Goal: Task Accomplishment & Management: Manage account settings

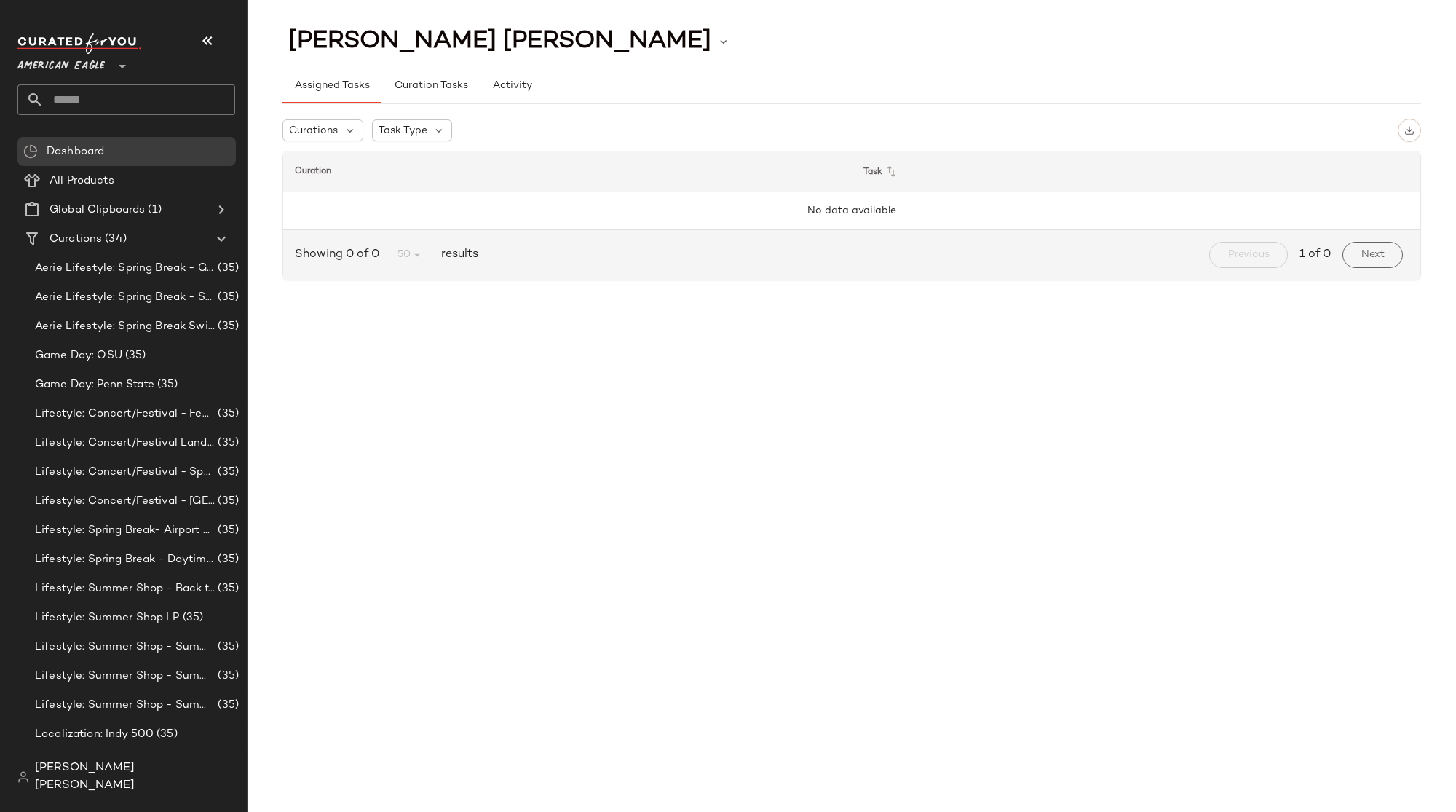
click at [64, 787] on span "[PERSON_NAME] [PERSON_NAME]" at bounding box center [135, 776] width 200 height 35
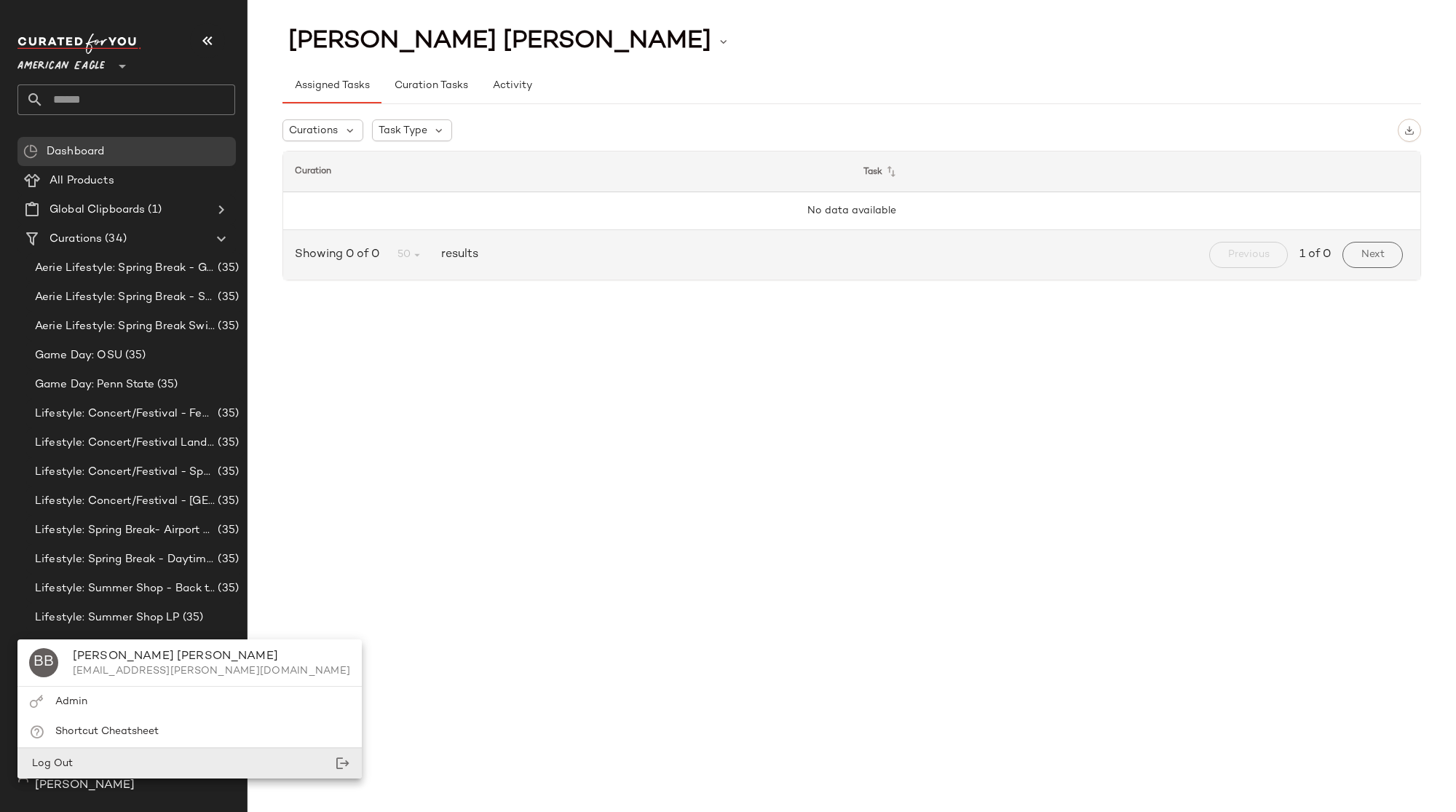
click at [100, 759] on div "Log Out" at bounding box center [190, 763] width 344 height 30
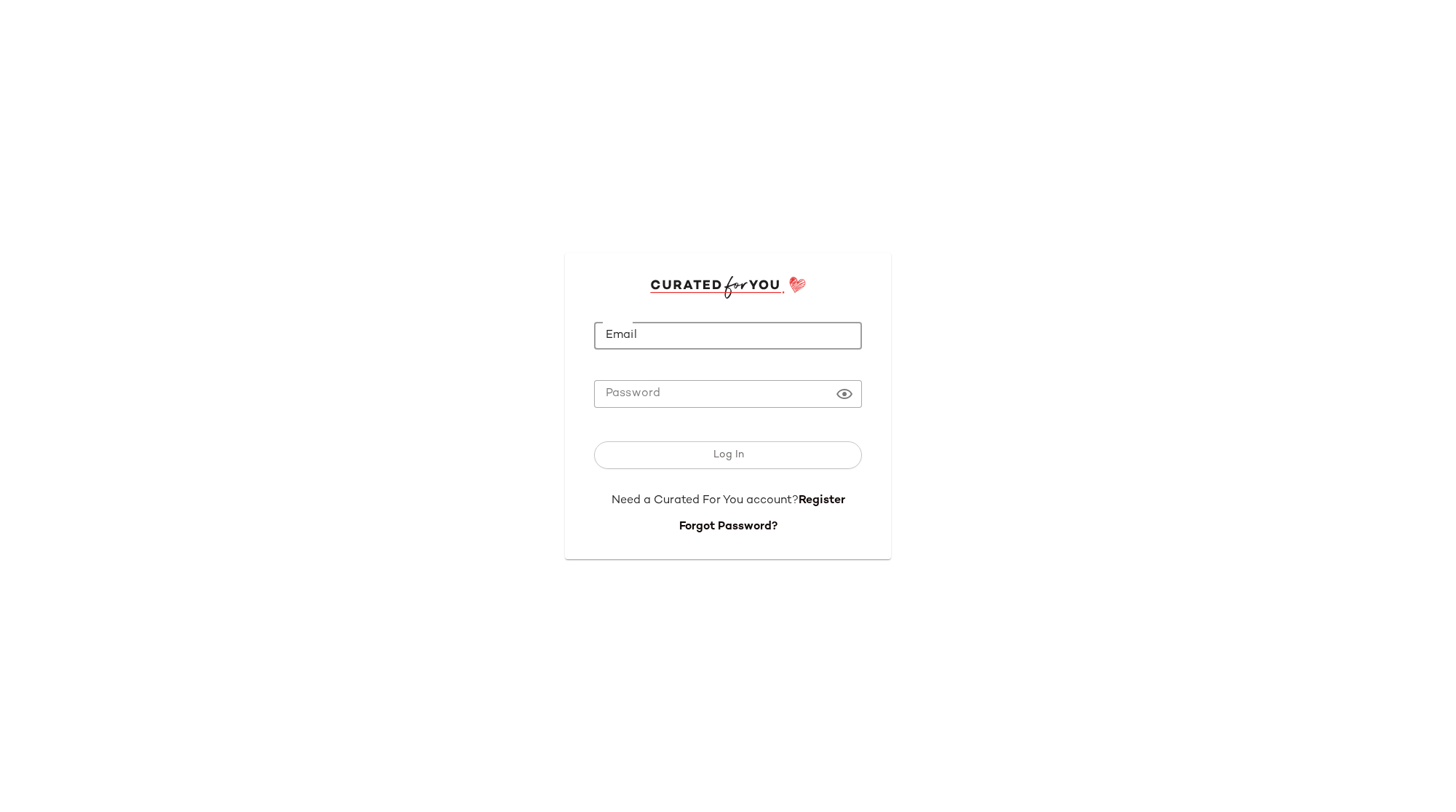
click at [619, 341] on input "Email" at bounding box center [728, 335] width 268 height 28
click at [381, 301] on div "Email Email Password Password Log In Need a Curated For You account? Register F…" at bounding box center [728, 406] width 1456 height 812
click at [731, 340] on input "Email" at bounding box center [728, 335] width 268 height 28
click at [691, 340] on input "**********" at bounding box center [728, 335] width 268 height 28
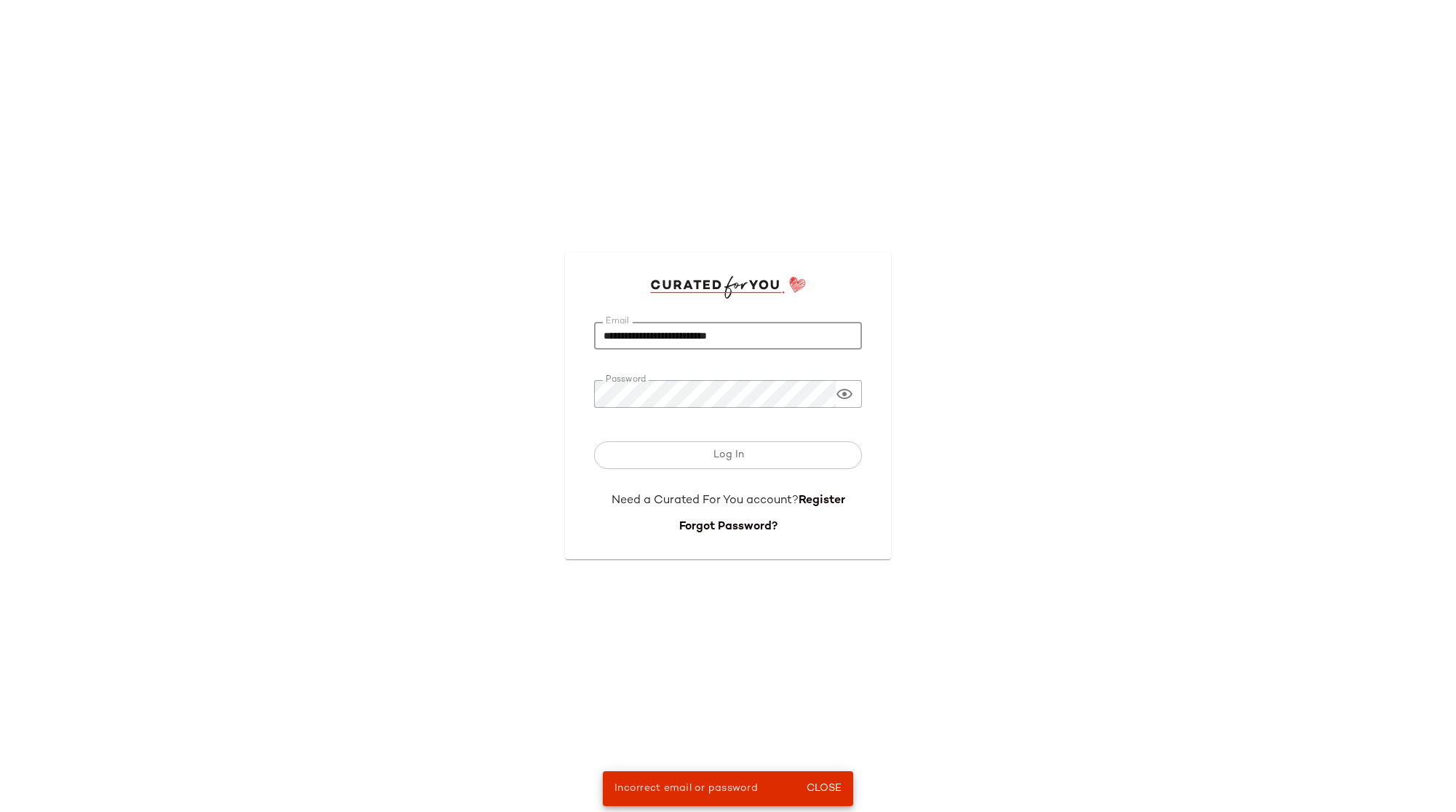
click at [691, 340] on input "**********" at bounding box center [728, 335] width 268 height 28
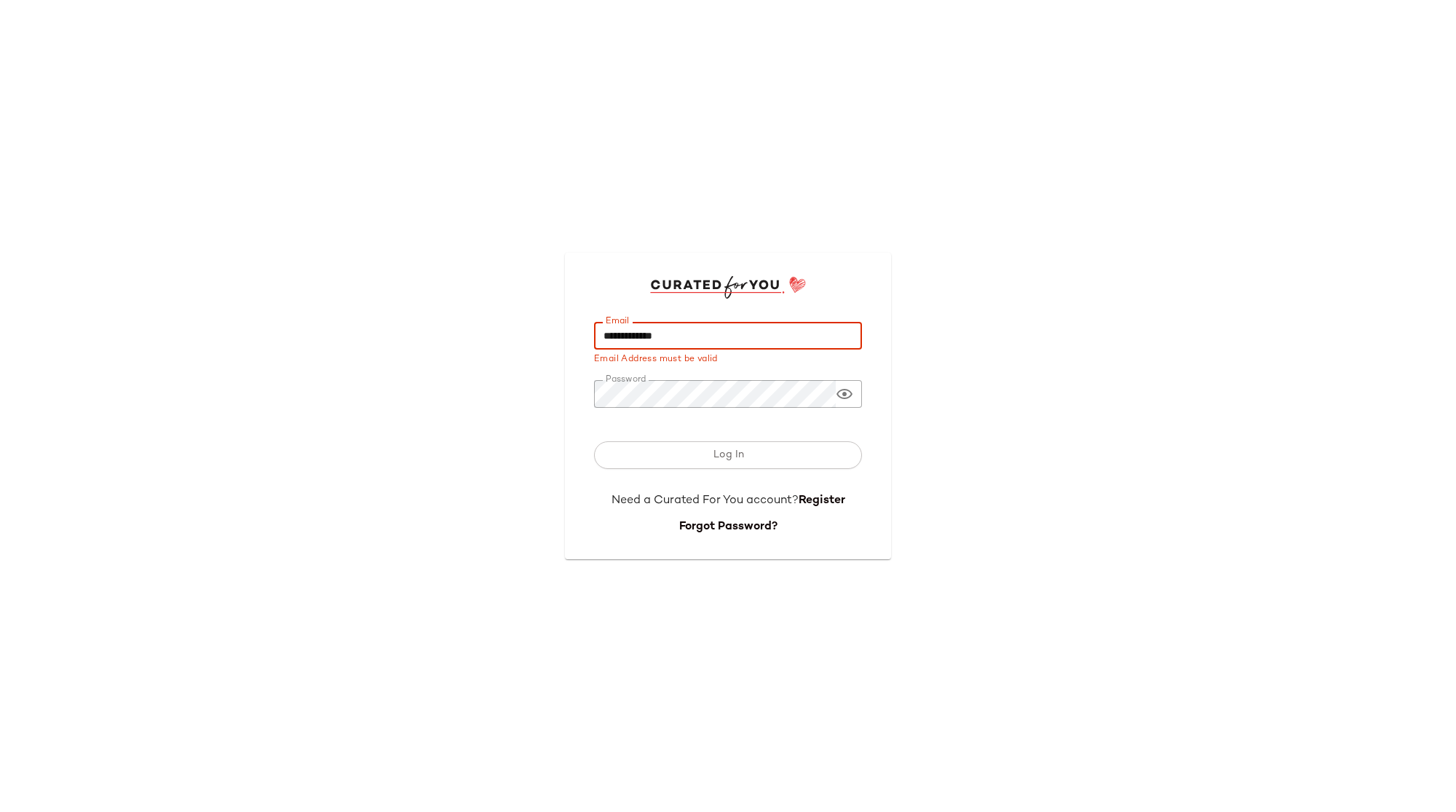
type input "**********"
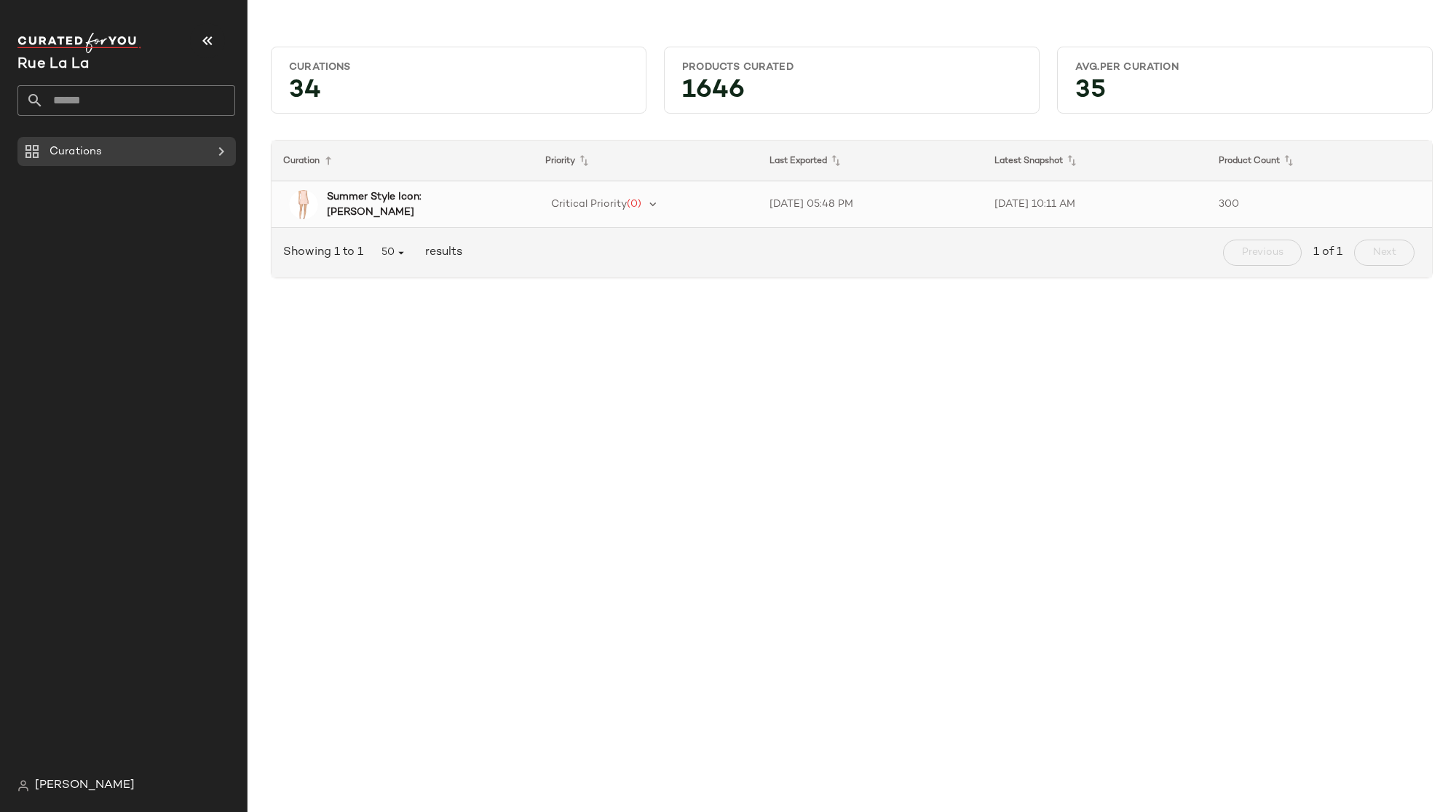
click at [476, 209] on div "Summer Style Icon: [PERSON_NAME]" at bounding box center [420, 204] width 186 height 31
click at [98, 785] on span "[PERSON_NAME]" at bounding box center [84, 785] width 100 height 18
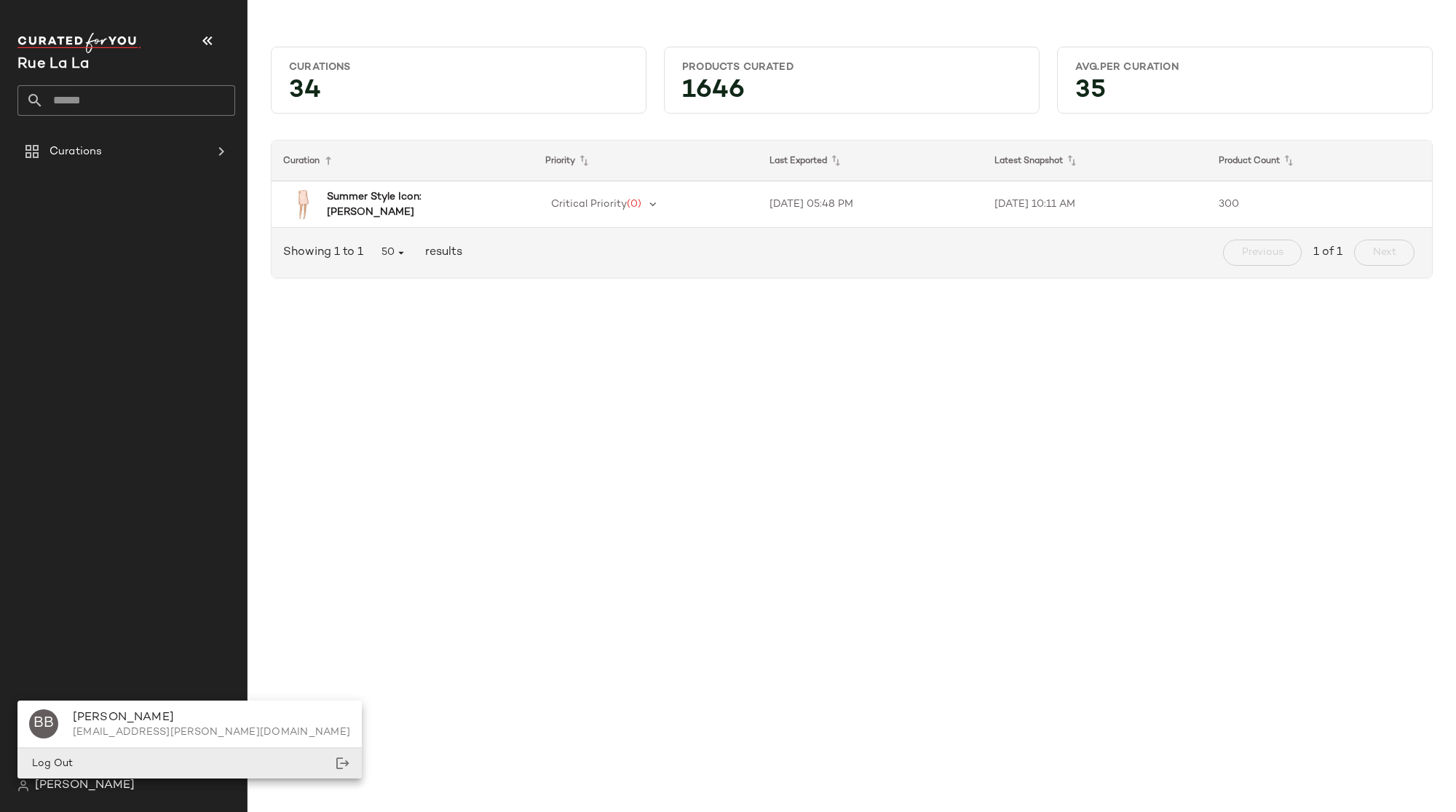
click at [108, 766] on div "Log Out" at bounding box center [190, 763] width 344 height 30
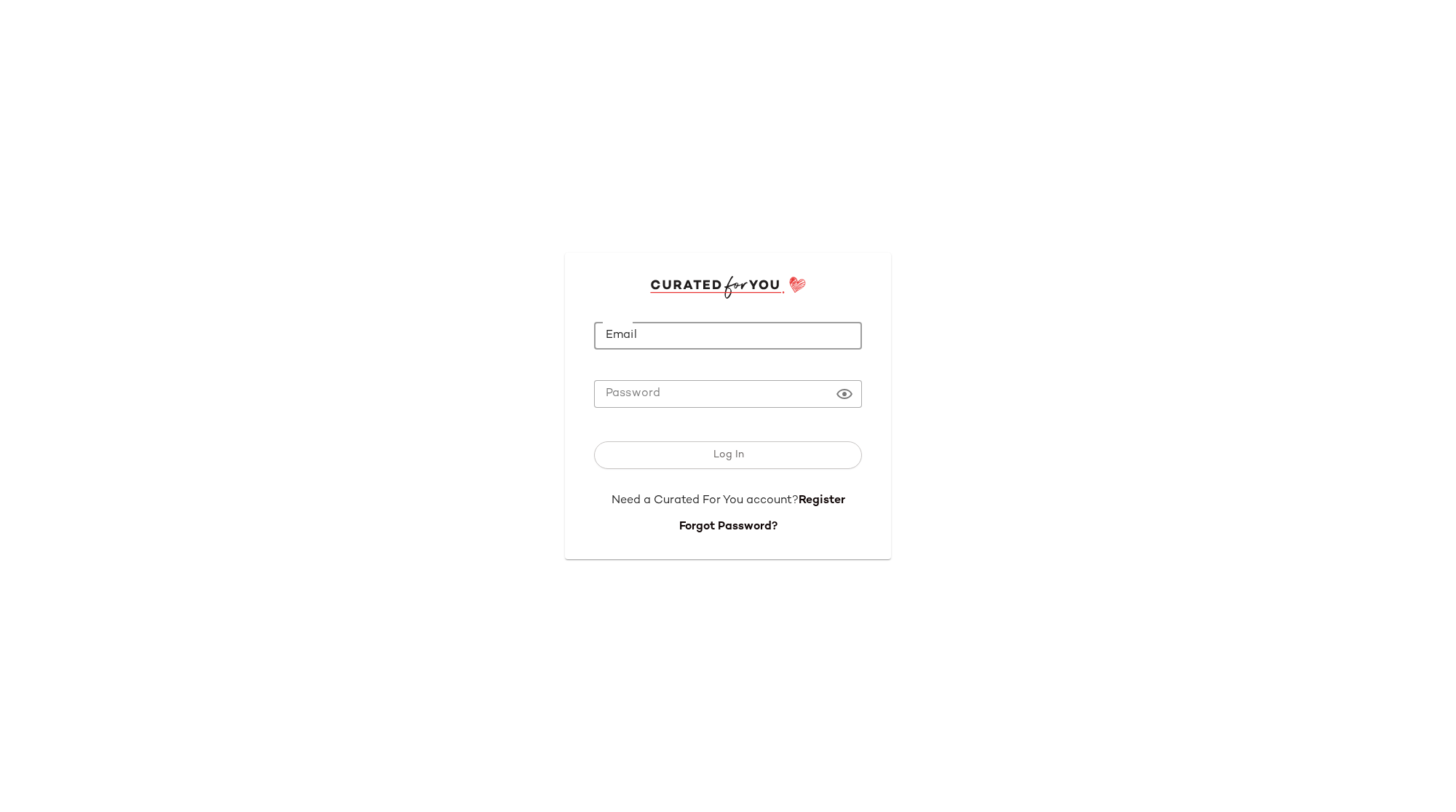
click at [656, 327] on input "Email" at bounding box center [728, 335] width 268 height 28
type input "**********"
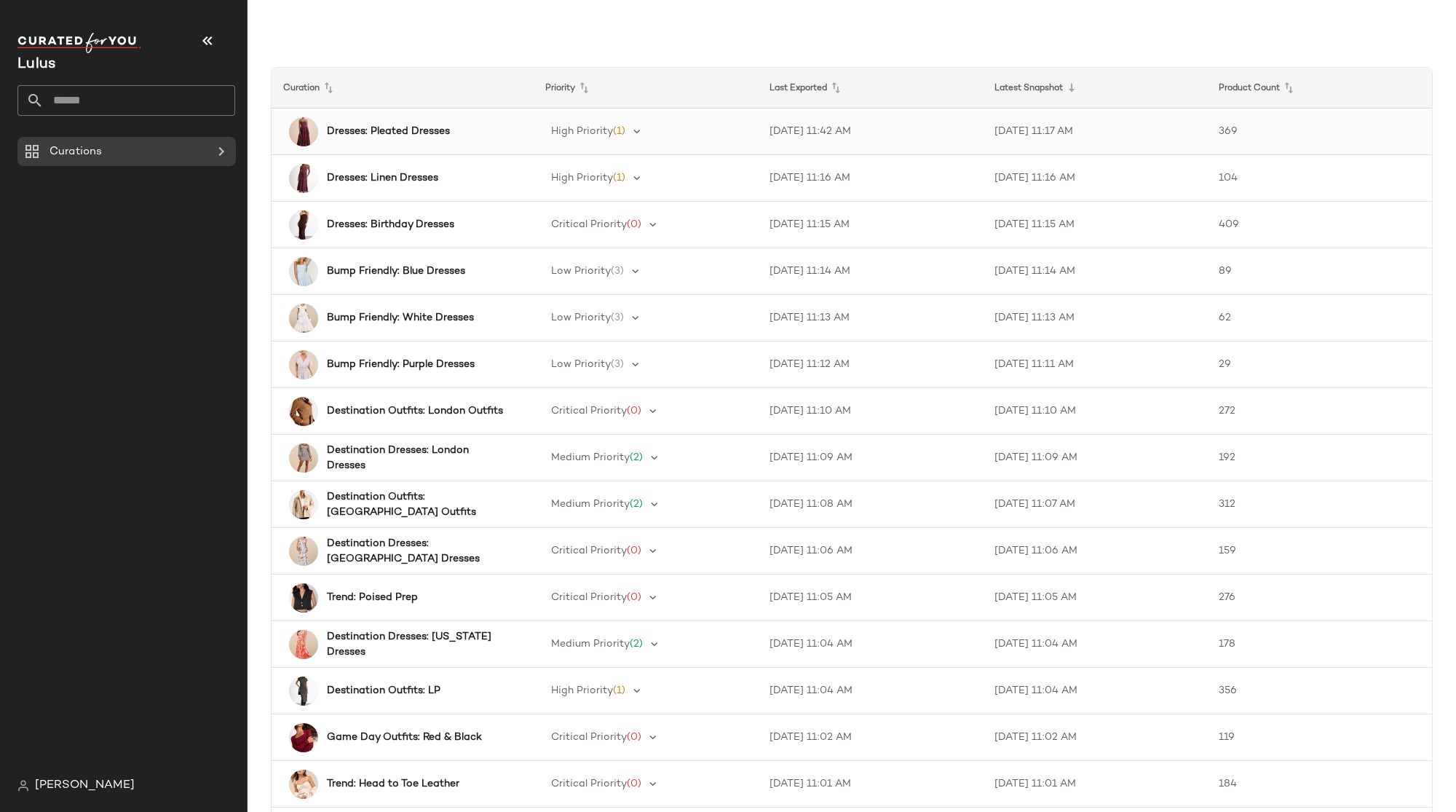
click at [393, 136] on b "Dresses: Pleated Dresses" at bounding box center [388, 131] width 123 height 15
click at [399, 178] on b "Dresses: Linen Dresses" at bounding box center [382, 178] width 112 height 15
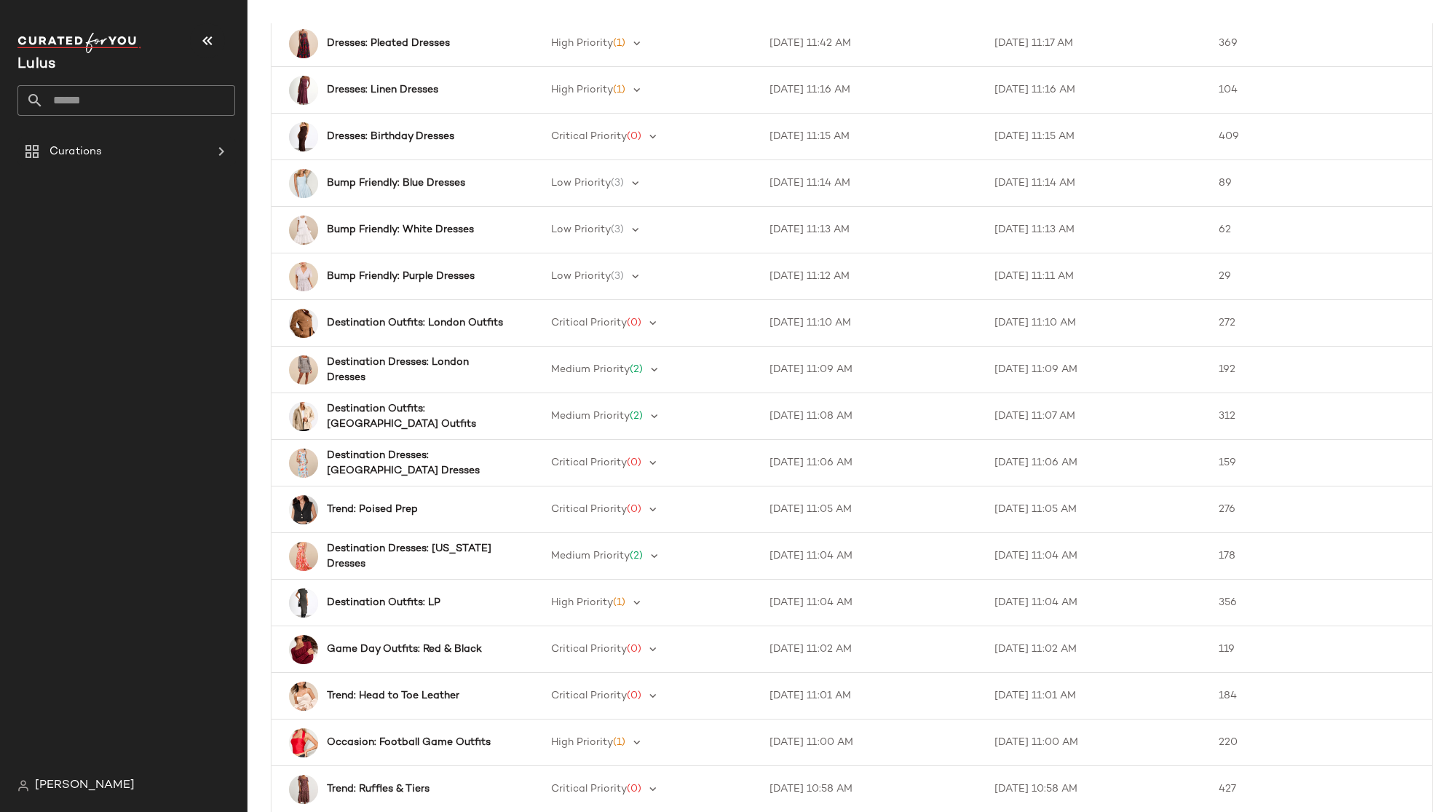
scroll to position [89, 0]
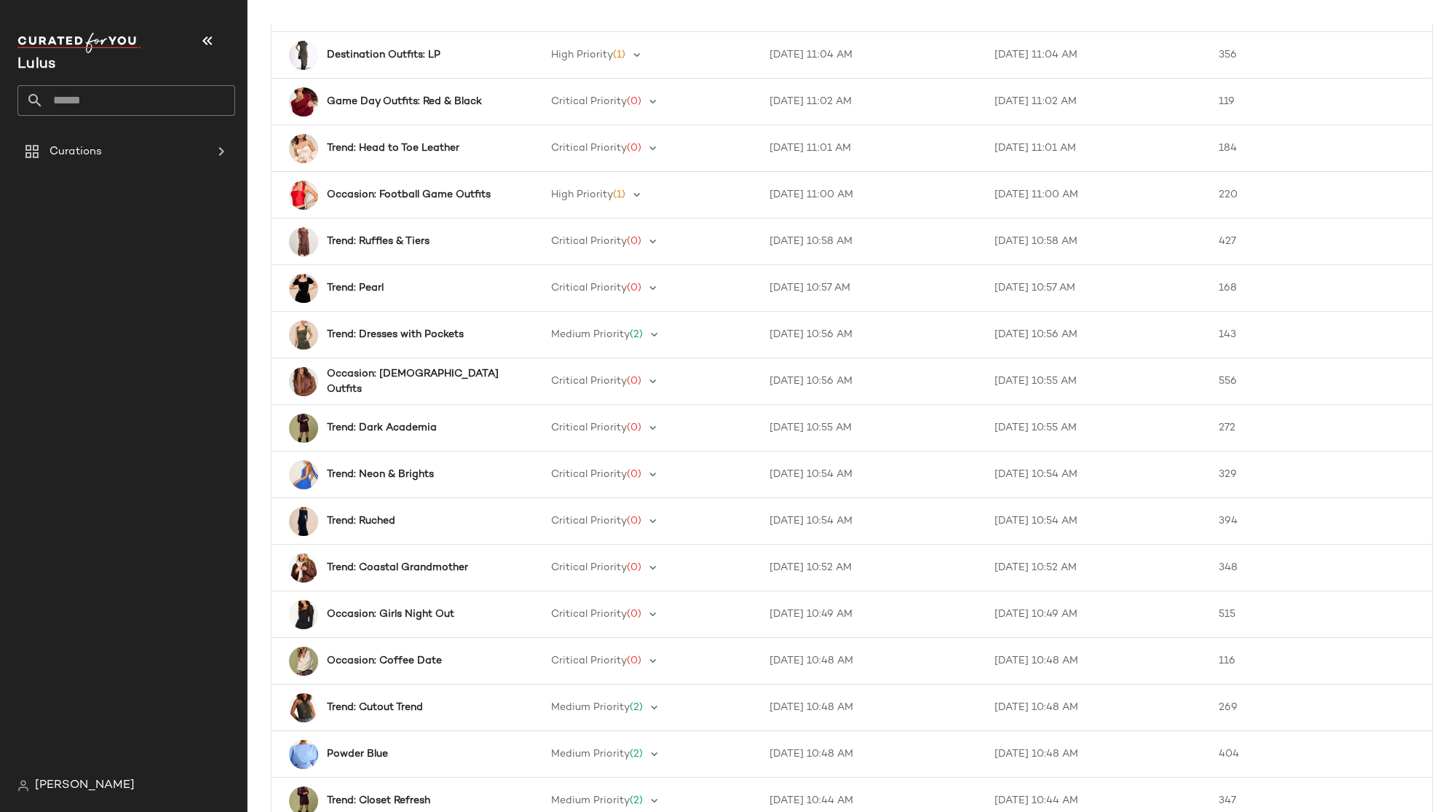
scroll to position [641, 0]
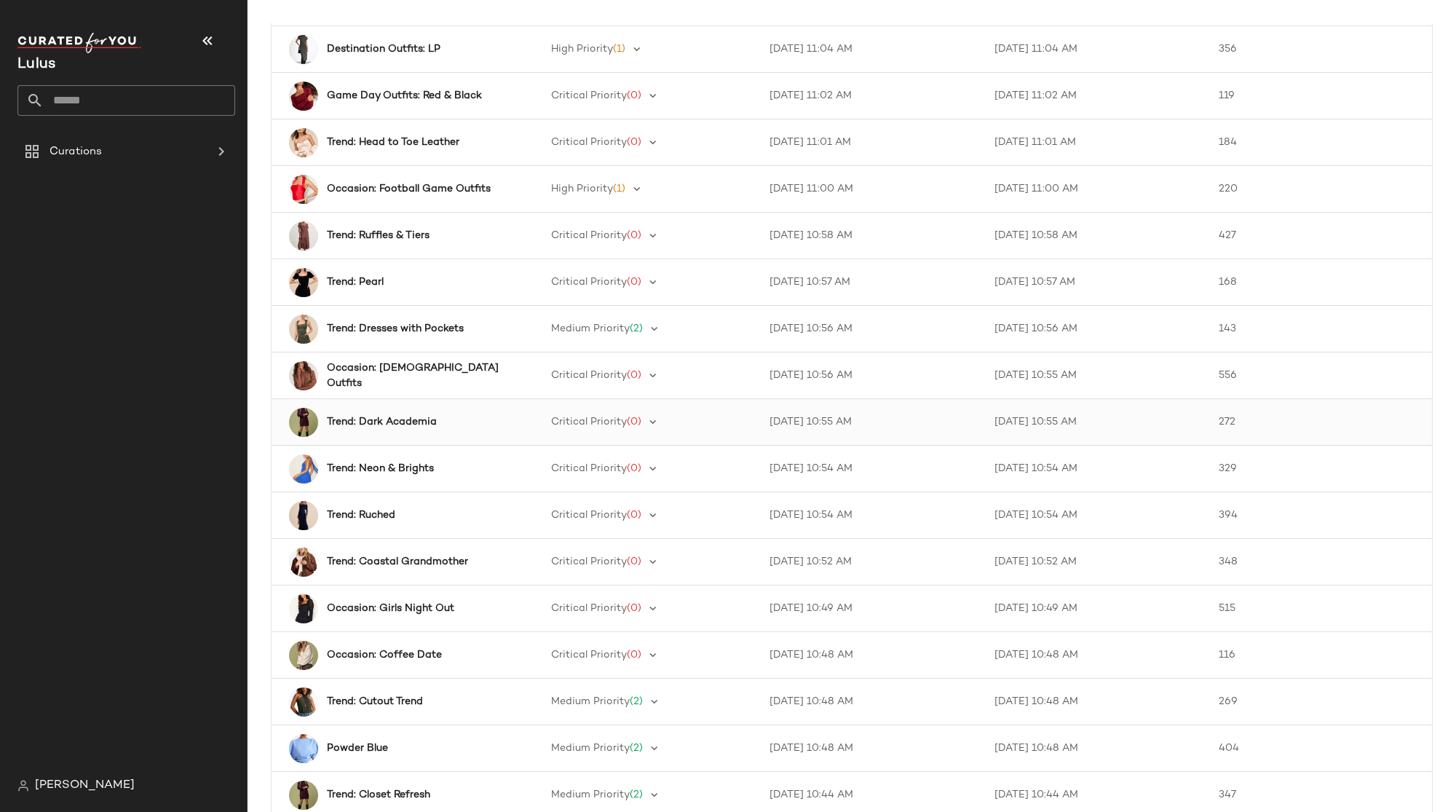
click at [359, 420] on b "Trend: Dark Academia" at bounding box center [381, 422] width 110 height 15
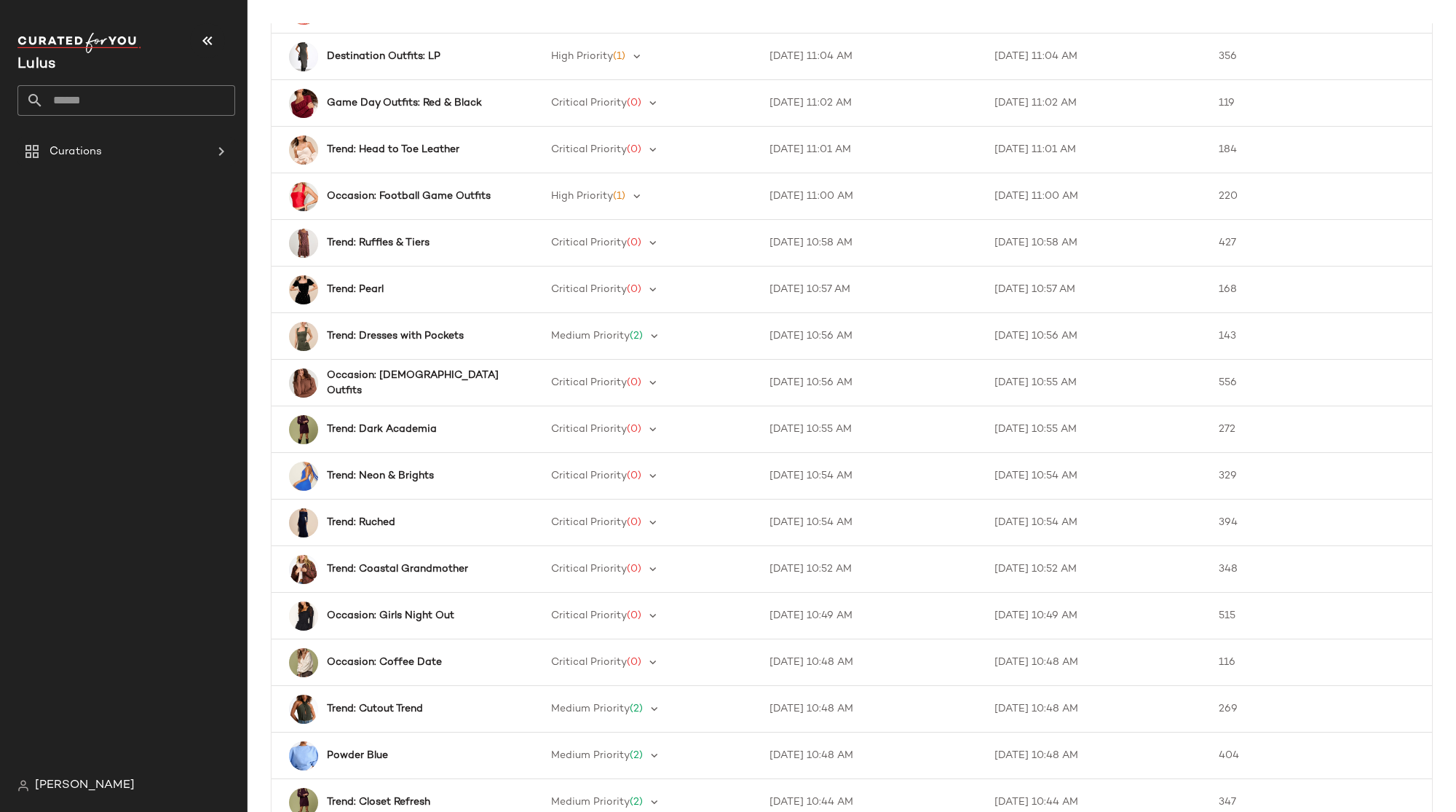
scroll to position [641, 0]
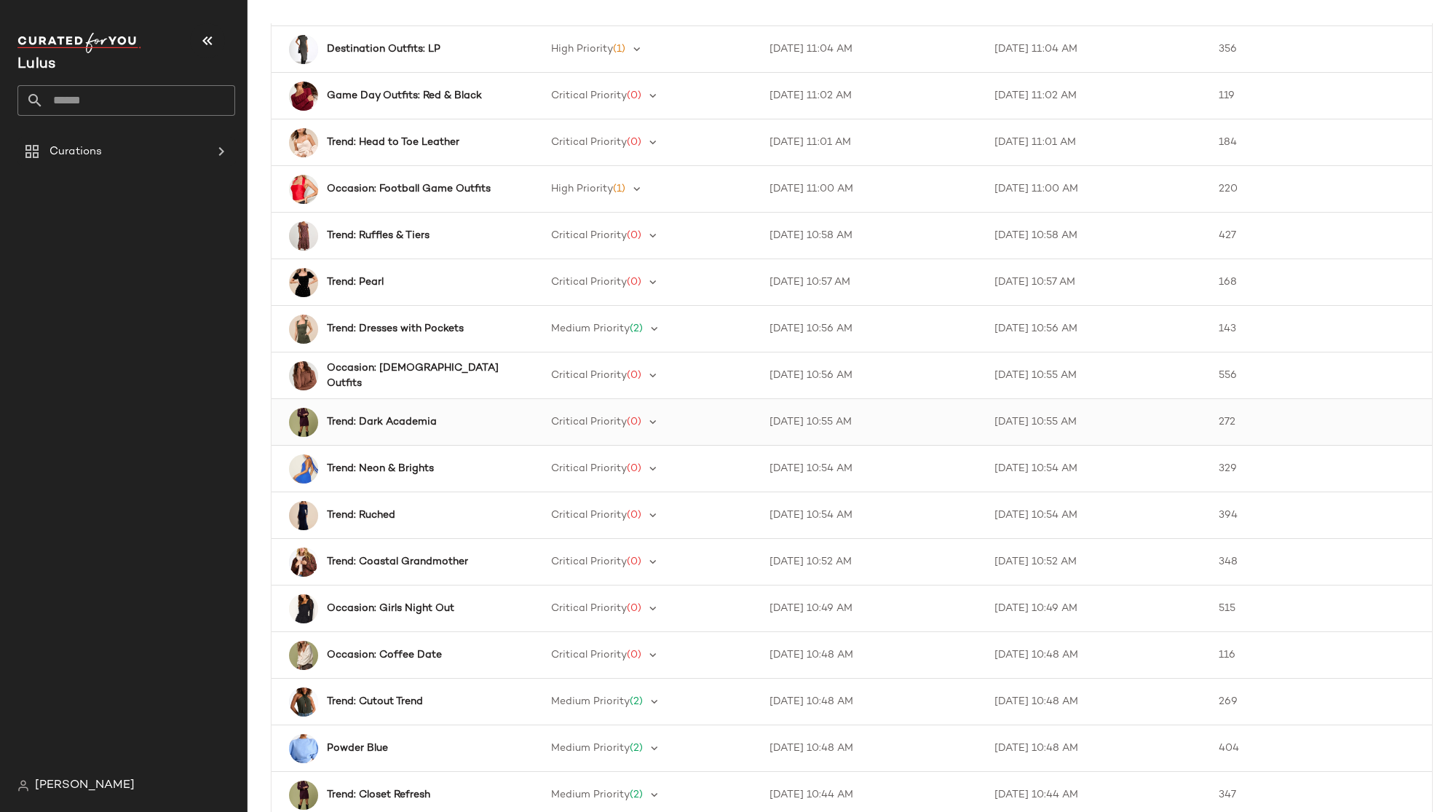
click at [359, 420] on b "Trend: Dark Academia" at bounding box center [381, 422] width 110 height 15
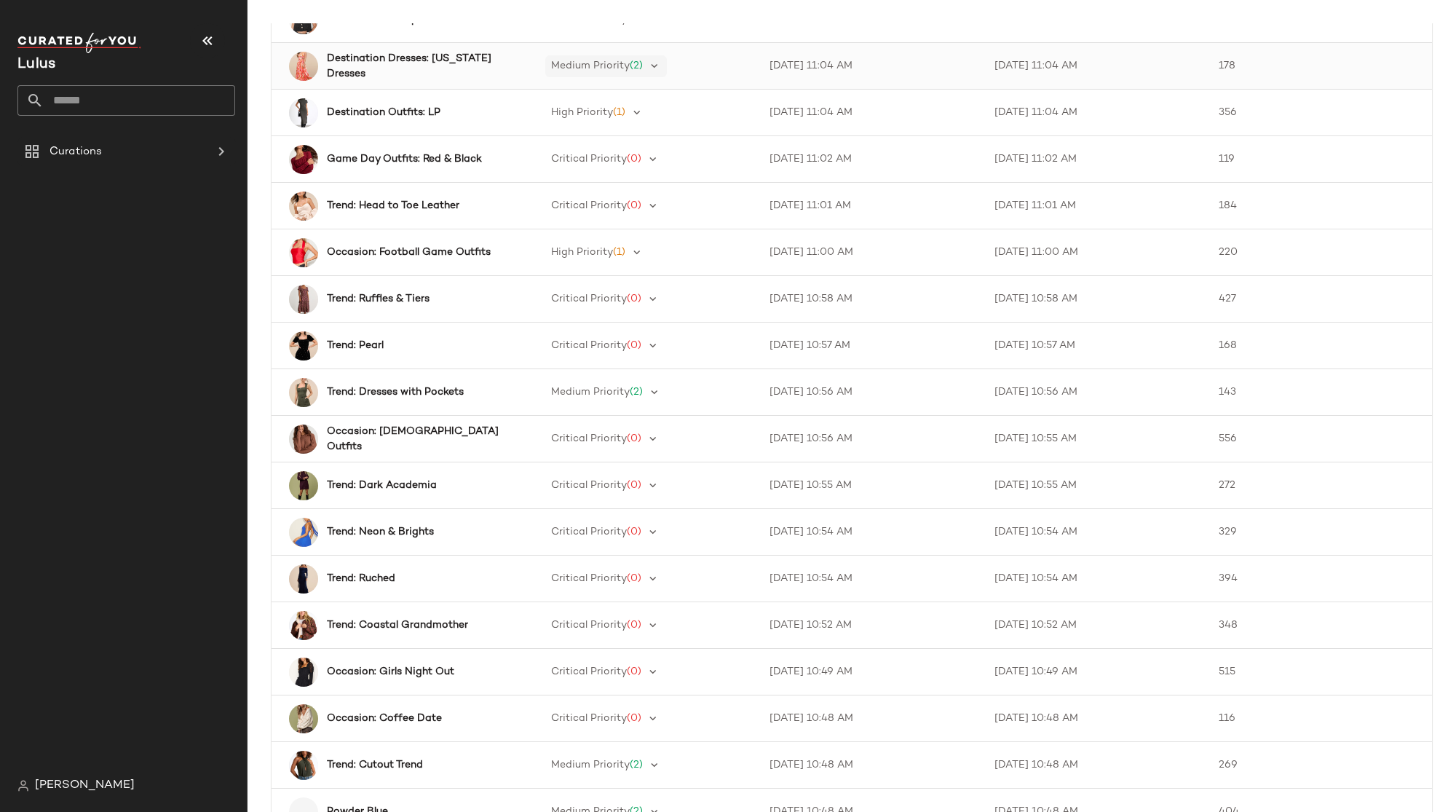
scroll to position [641, 0]
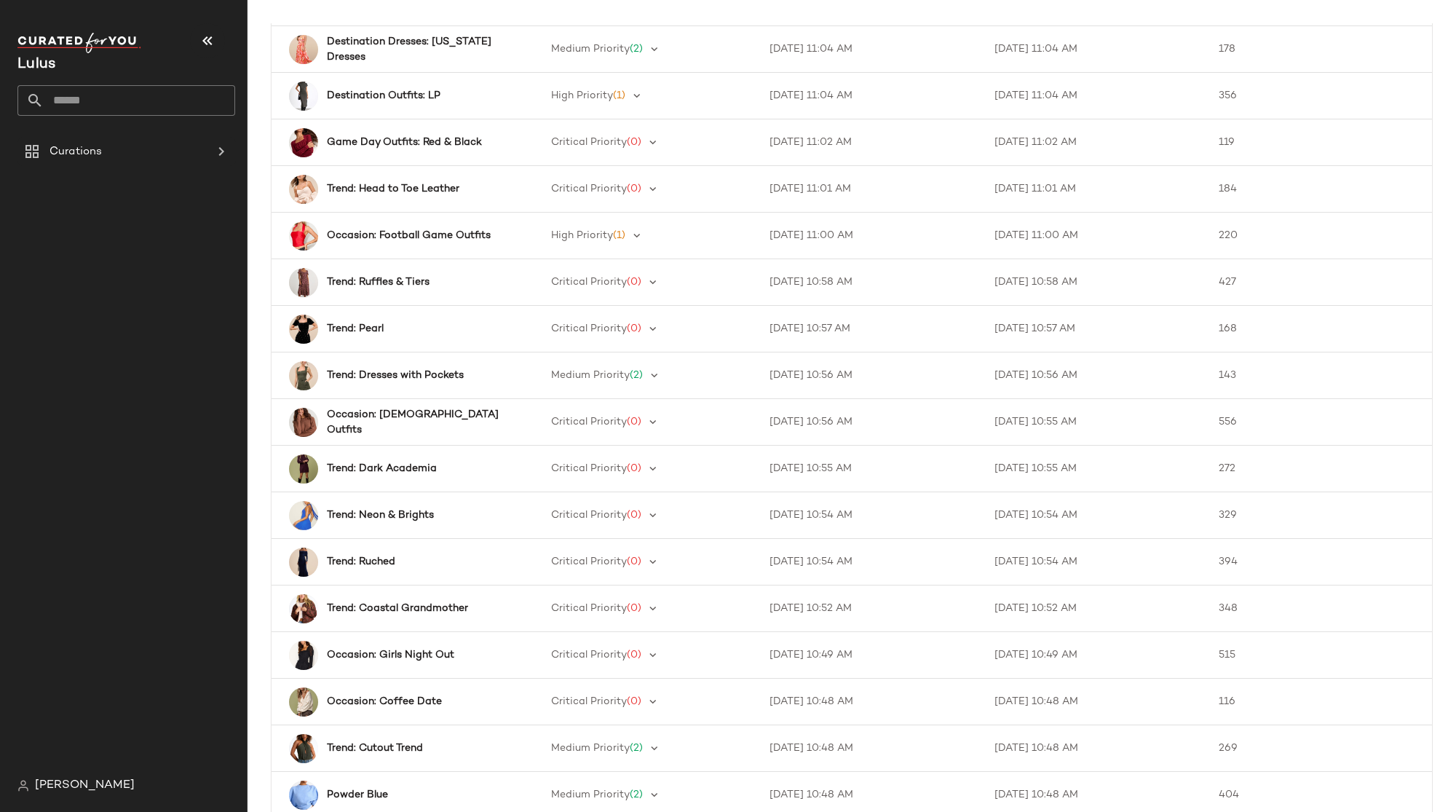
click at [83, 788] on span "[PERSON_NAME]" at bounding box center [84, 785] width 100 height 18
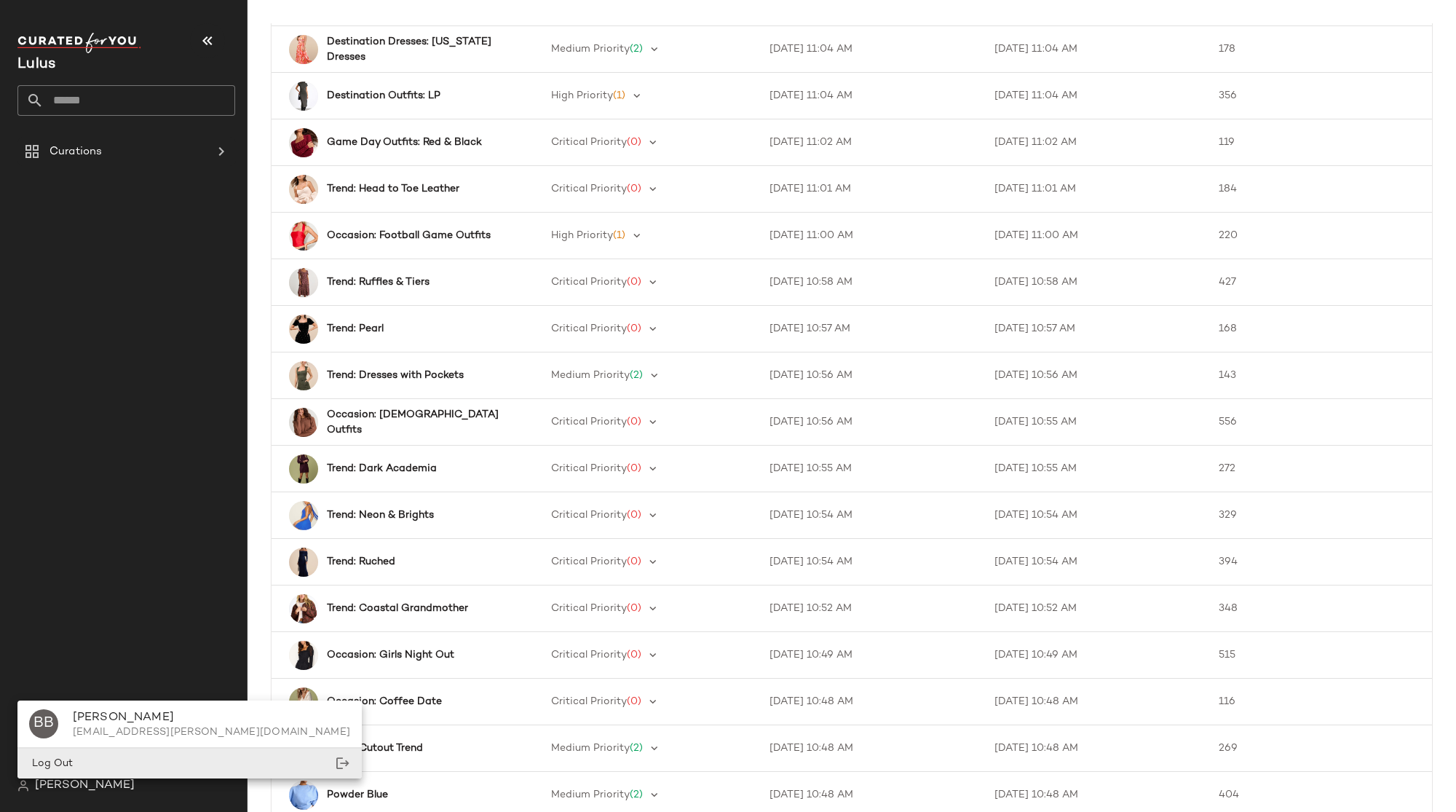
click at [89, 760] on div "Log Out" at bounding box center [190, 763] width 344 height 30
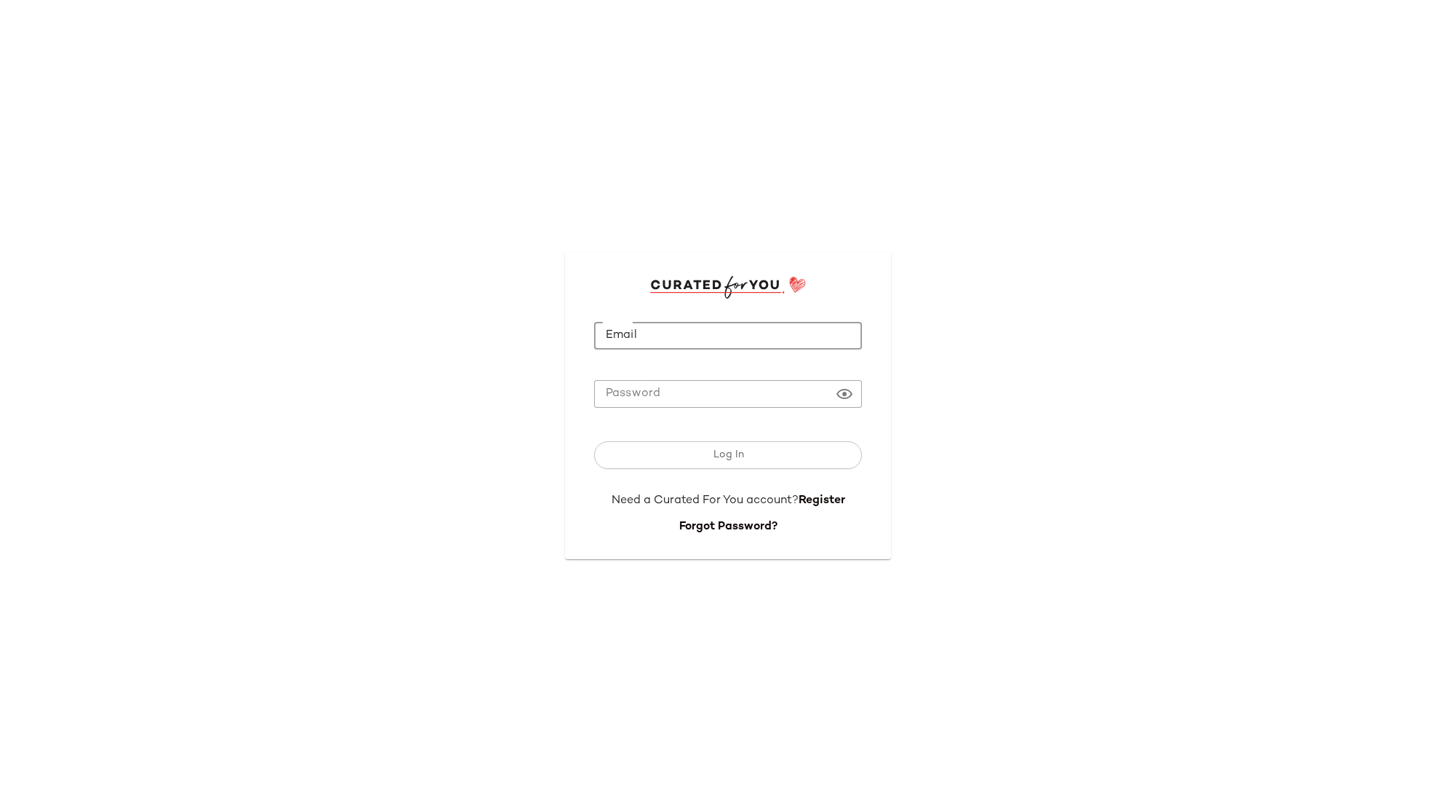
click at [659, 349] on input "Email" at bounding box center [728, 335] width 268 height 28
click at [601, 127] on div "Email Email Required Password Password Log In Need a Curated For You account? R…" at bounding box center [728, 406] width 1456 height 812
click at [615, 343] on input "Email" at bounding box center [728, 335] width 268 height 28
type input "**********"
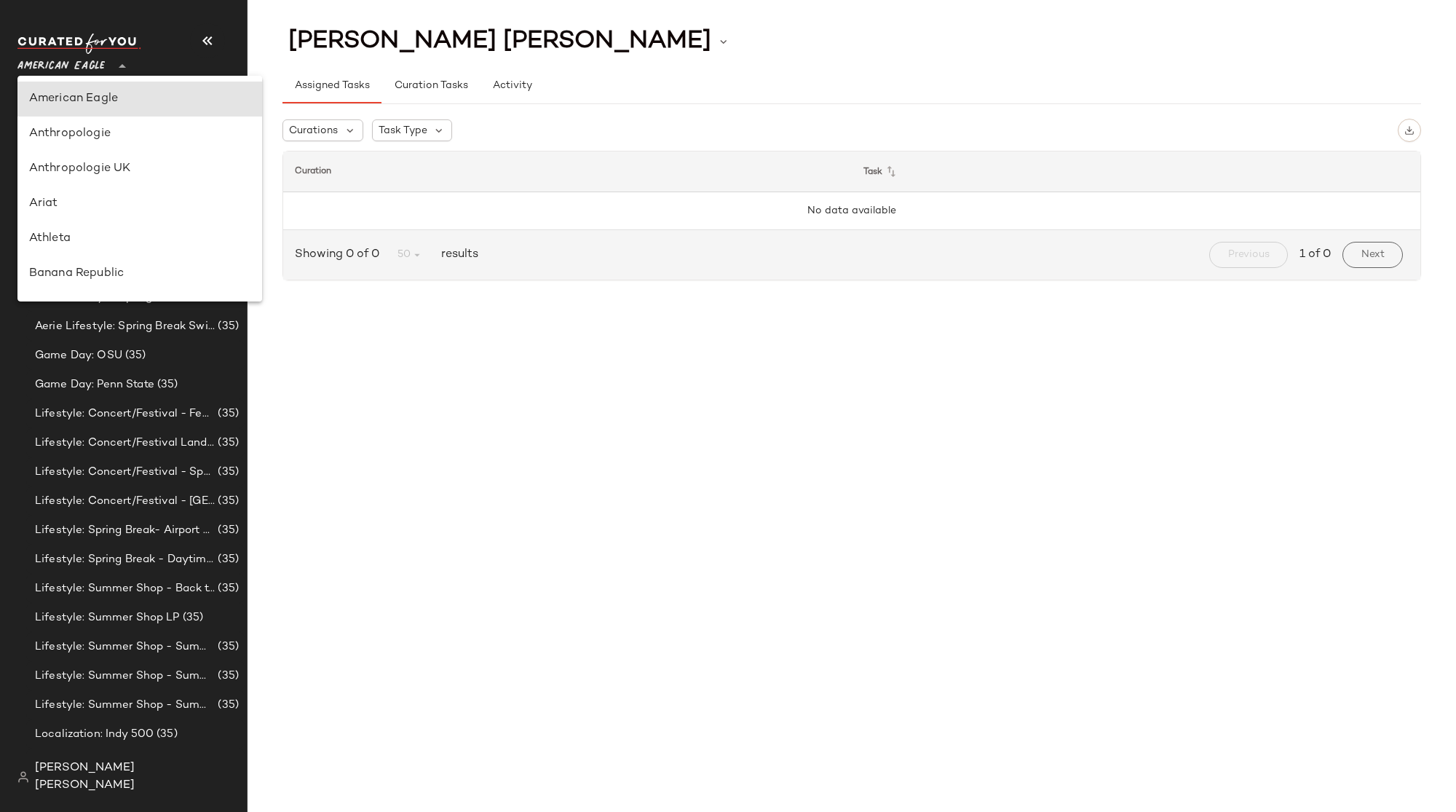
click at [111, 67] on div at bounding box center [121, 57] width 20 height 37
